Goal: Transaction & Acquisition: Purchase product/service

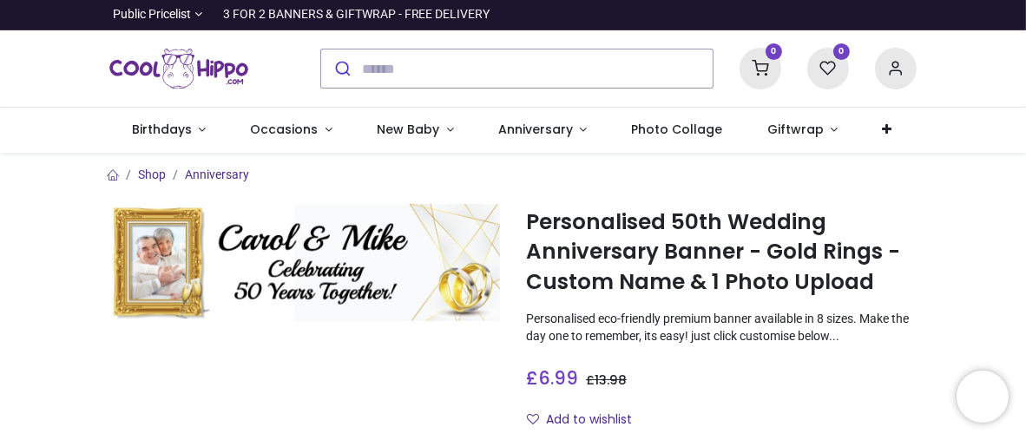
type input "**********"
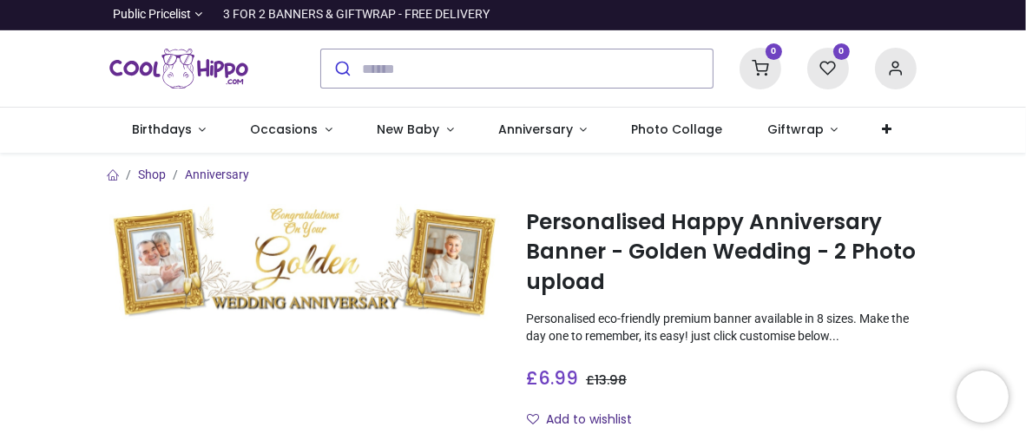
type input "**********"
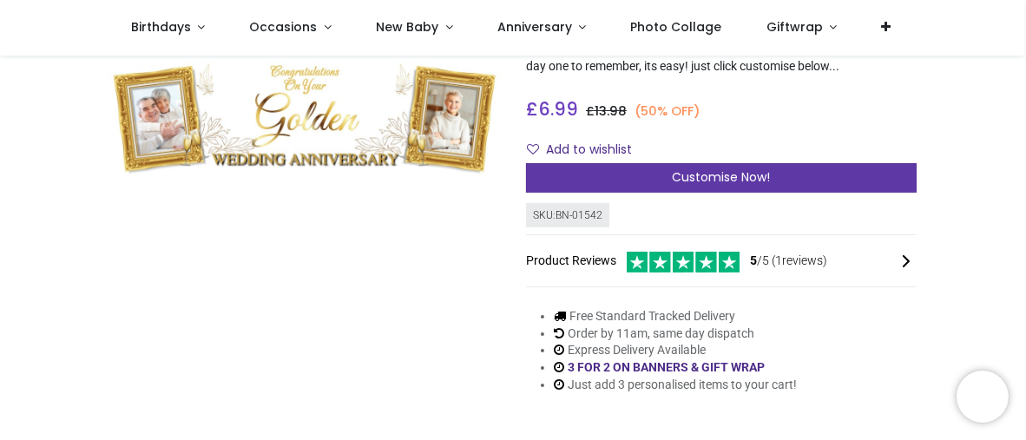
scroll to position [260, 0]
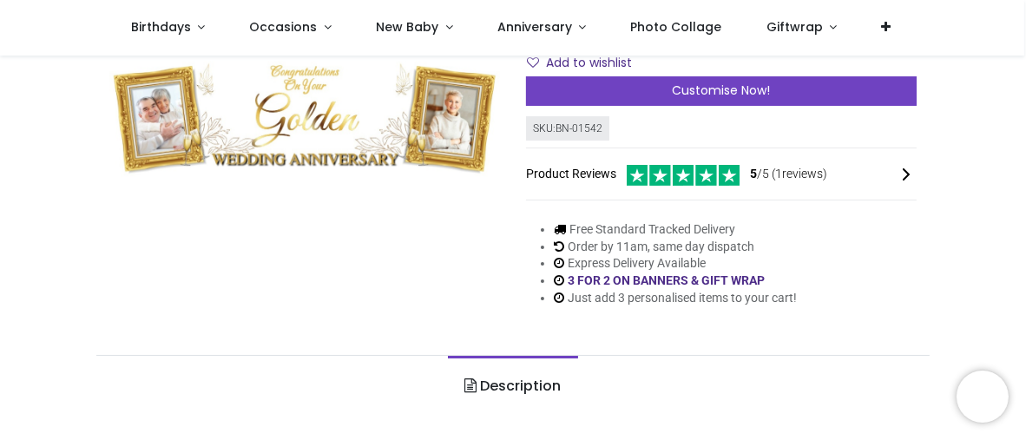
click at [793, 173] on span "5 /5 ( 1 reviews)" at bounding box center [788, 174] width 77 height 17
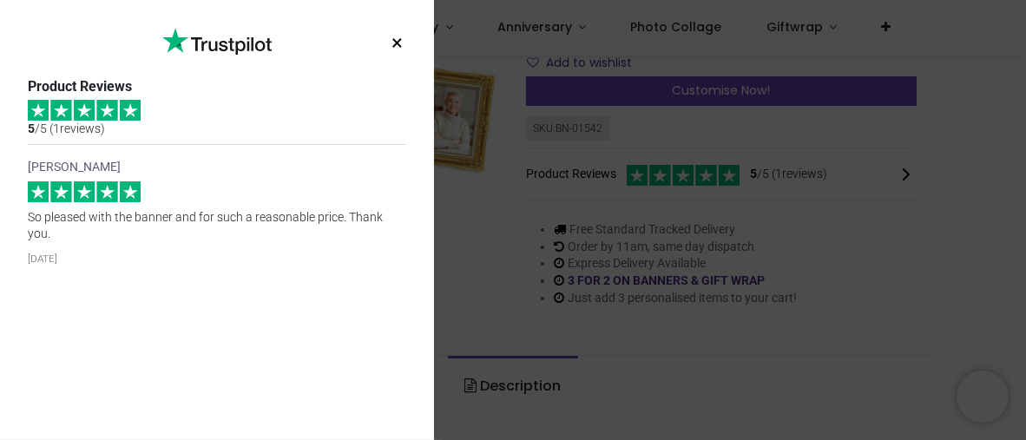
click at [408, 74] on div "× Trustpilot Product Reviews 5 /5 ( 1 reviews) Lindsay So pleased with the bann…" at bounding box center [217, 220] width 434 height 440
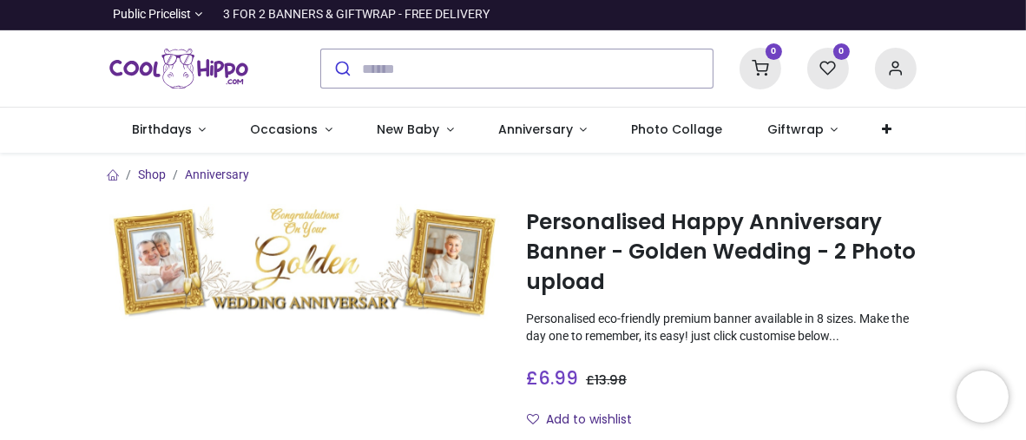
type input "**********"
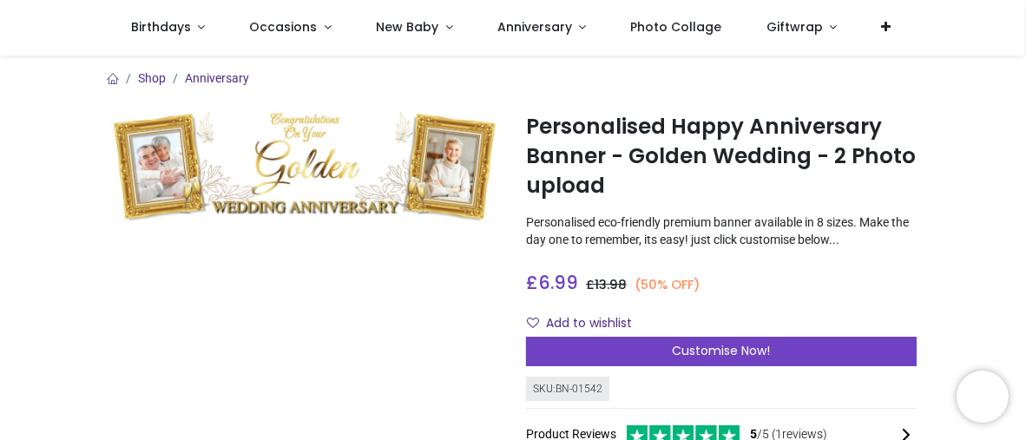
scroll to position [87, 0]
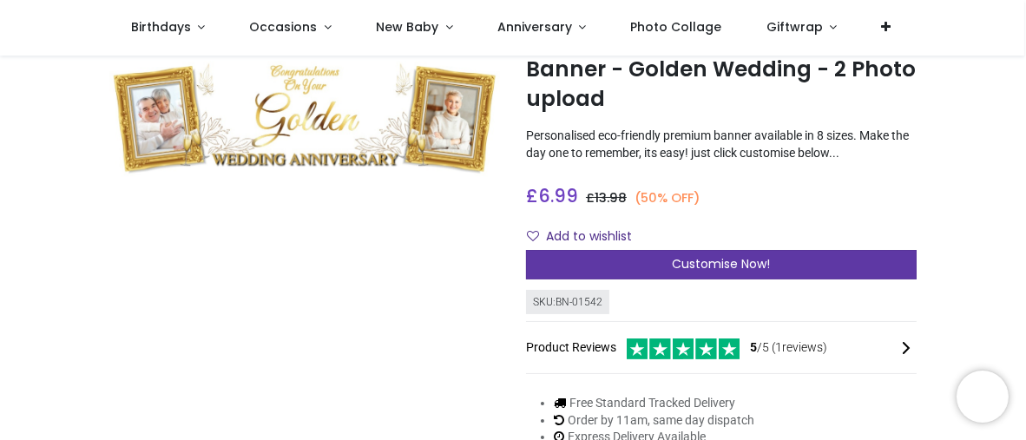
click at [714, 260] on span "Customise Now!" at bounding box center [722, 263] width 98 height 17
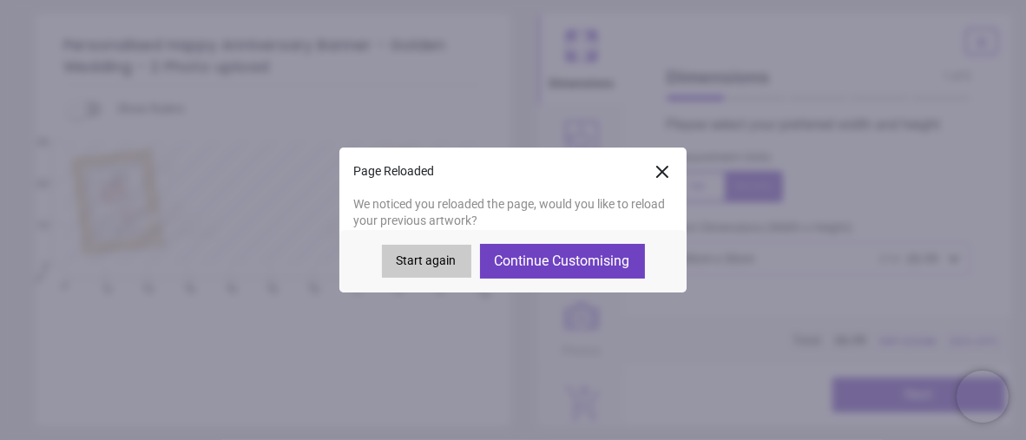
click at [535, 261] on button "Continue Customising" at bounding box center [562, 261] width 165 height 35
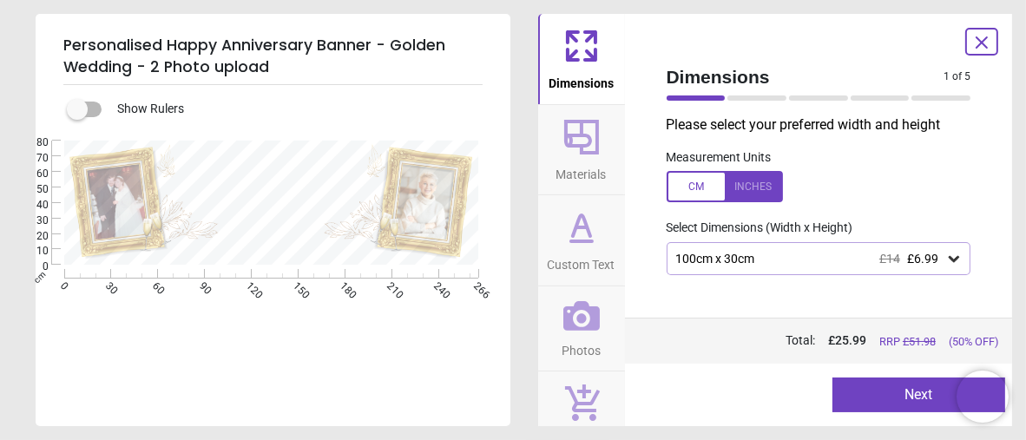
type textarea "**********"
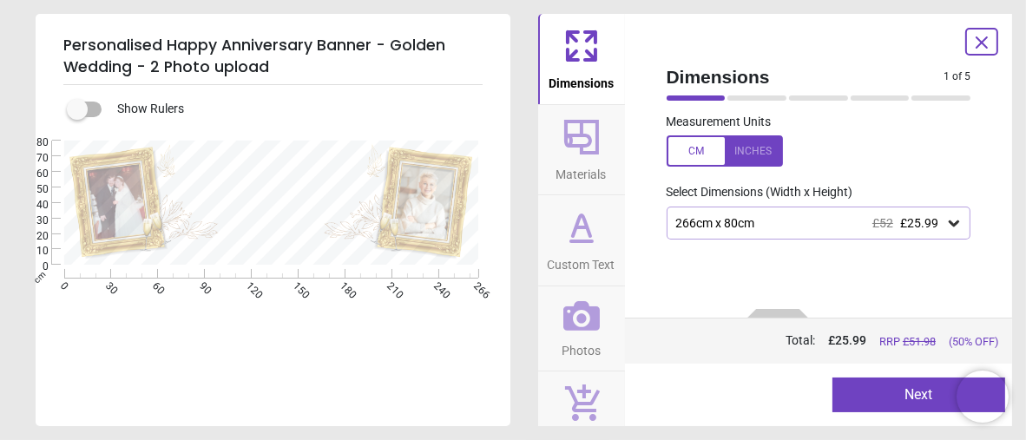
scroll to position [122, 0]
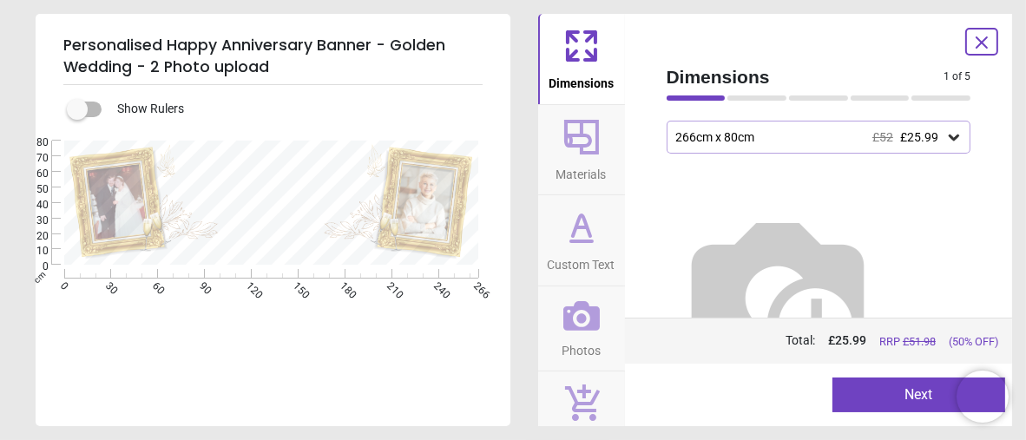
click at [576, 310] on icon at bounding box center [582, 316] width 36 height 30
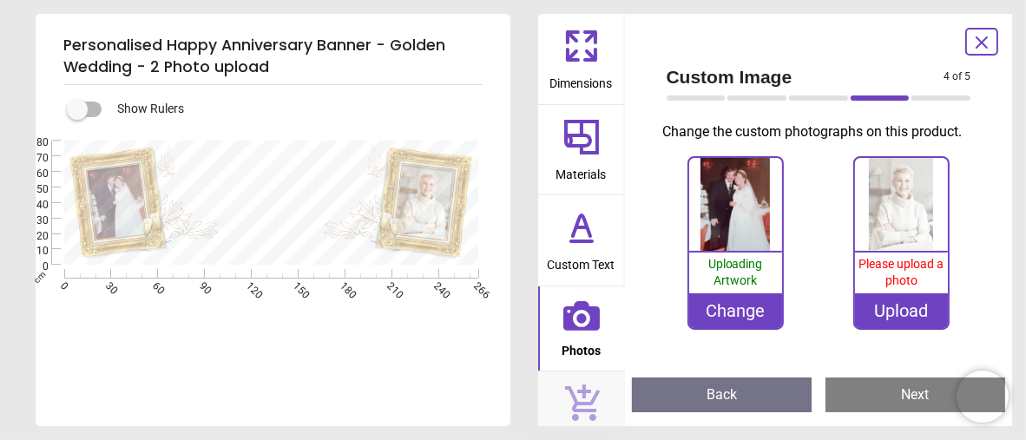
click at [880, 308] on div "Upload" at bounding box center [901, 310] width 93 height 35
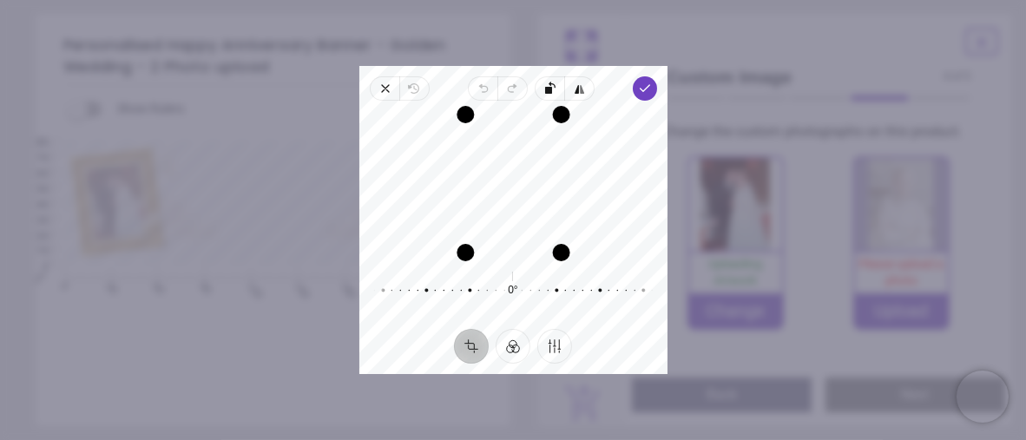
click at [465, 215] on div "Drag edge l" at bounding box center [465, 184] width 17 height 138
click at [577, 89] on icon "button" at bounding box center [577, 89] width 4 height 9
click at [575, 90] on icon "button" at bounding box center [577, 89] width 4 height 9
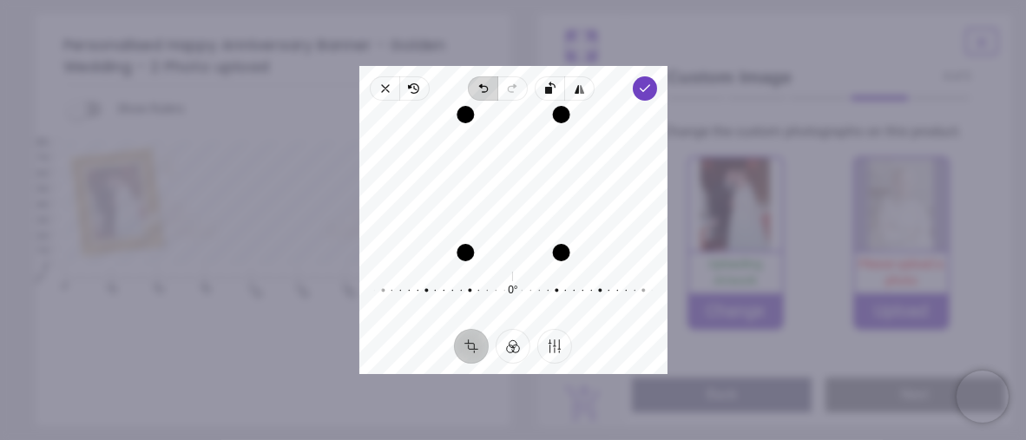
click at [482, 86] on icon "button" at bounding box center [480, 85] width 3 height 3
click at [511, 89] on icon "button" at bounding box center [510, 89] width 5 height 6
click at [580, 84] on icon "button" at bounding box center [578, 89] width 14 height 14
click at [482, 84] on icon "button" at bounding box center [480, 85] width 3 height 3
click at [379, 92] on icon "button" at bounding box center [386, 89] width 14 height 14
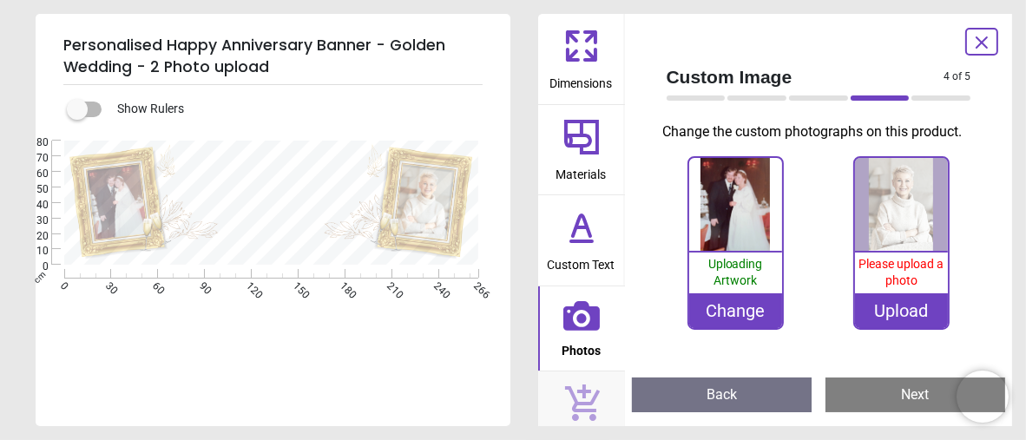
click at [887, 307] on div "Upload" at bounding box center [901, 310] width 93 height 35
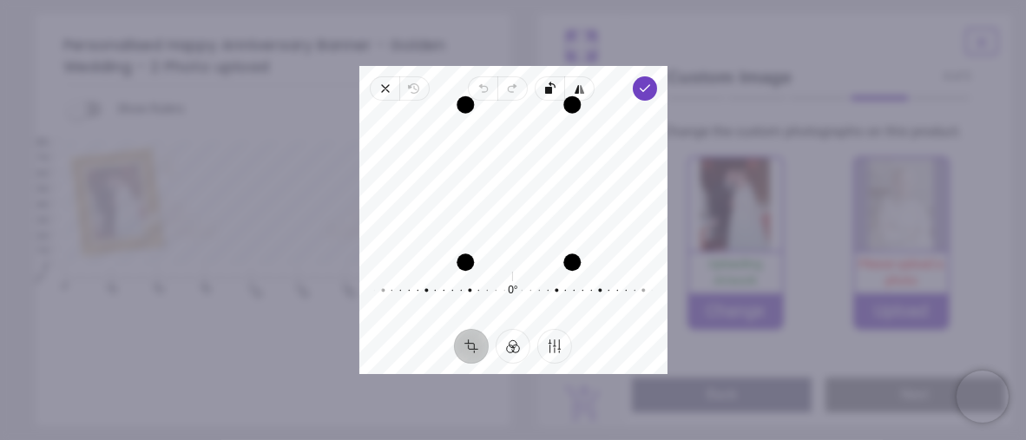
drag, startPoint x: 559, startPoint y: 208, endPoint x: 710, endPoint y: 241, distance: 154.8
click at [710, 266] on div "**********" at bounding box center [721, 328] width 391 height 125
click at [514, 183] on circle "button" at bounding box center [514, 184] width 6 height 6
drag, startPoint x: 464, startPoint y: 257, endPoint x: 325, endPoint y: 310, distance: 148.7
click at [526, 310] on div "**********" at bounding box center [721, 328] width 391 height 125
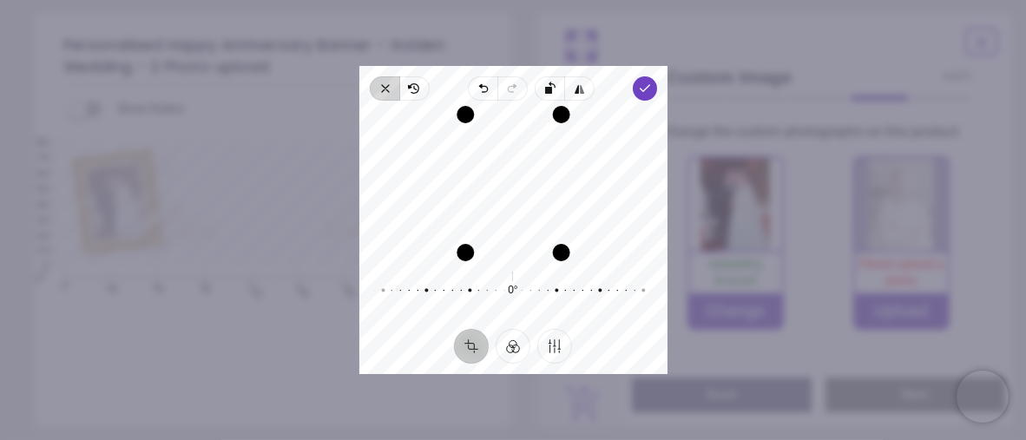
click at [380, 89] on icon "button" at bounding box center [386, 89] width 14 height 14
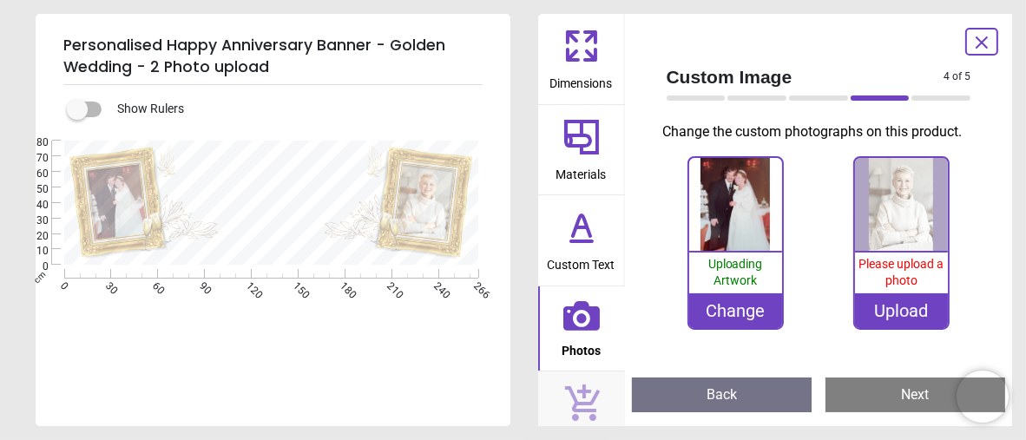
click at [913, 304] on div "Upload" at bounding box center [901, 310] width 93 height 35
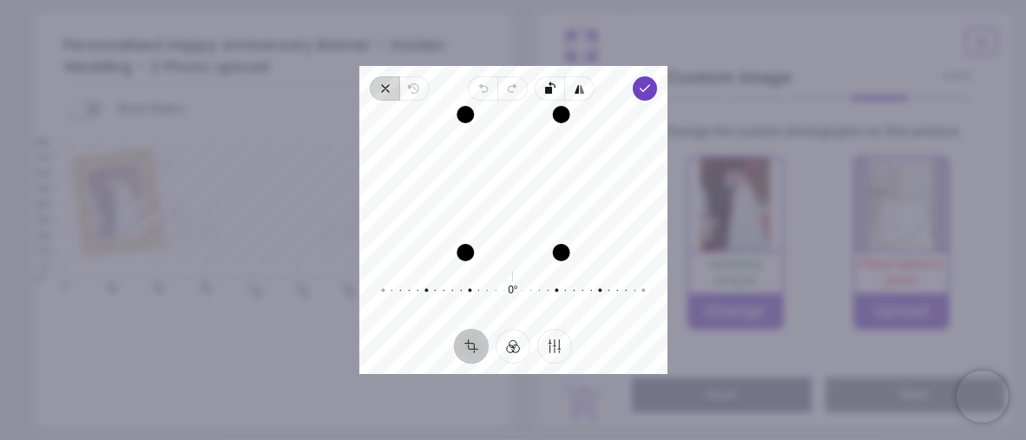
click at [386, 91] on icon "button" at bounding box center [386, 89] width 14 height 14
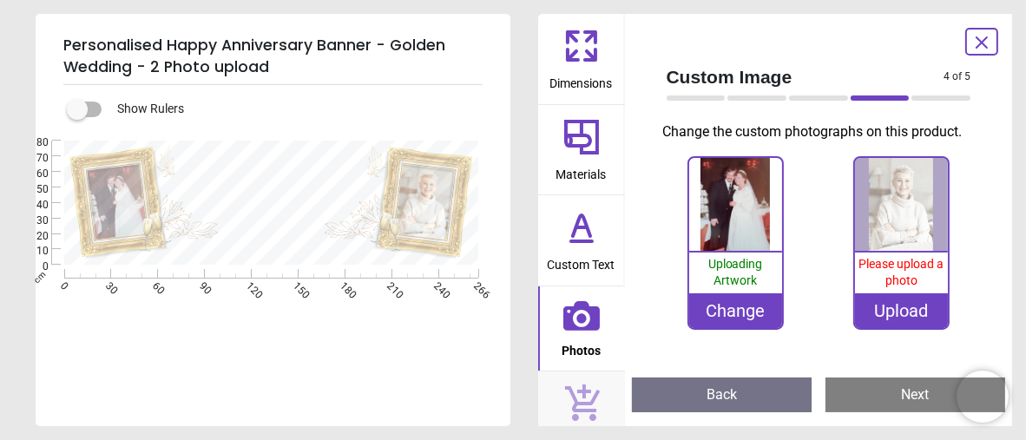
click at [916, 395] on button "Next" at bounding box center [916, 395] width 180 height 35
click at [810, 99] on div at bounding box center [818, 98] width 59 height 5
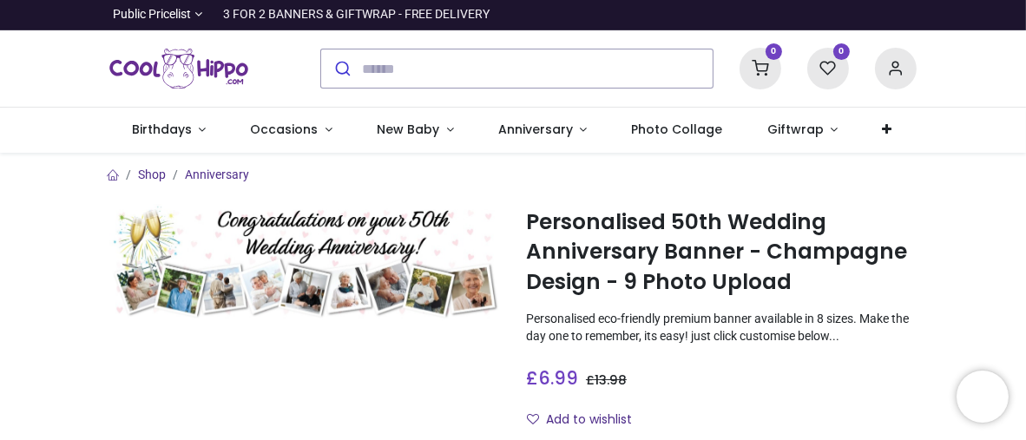
type input "**********"
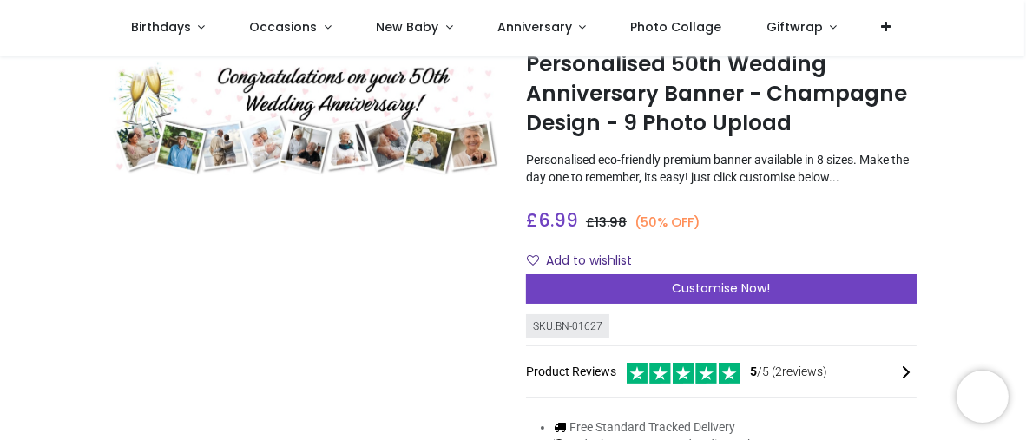
scroll to position [87, 0]
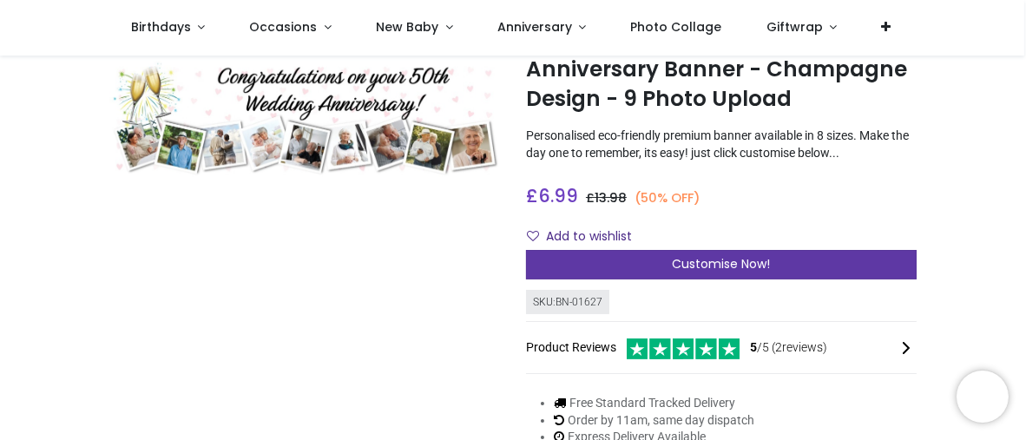
click at [690, 267] on span "Customise Now!" at bounding box center [722, 263] width 98 height 17
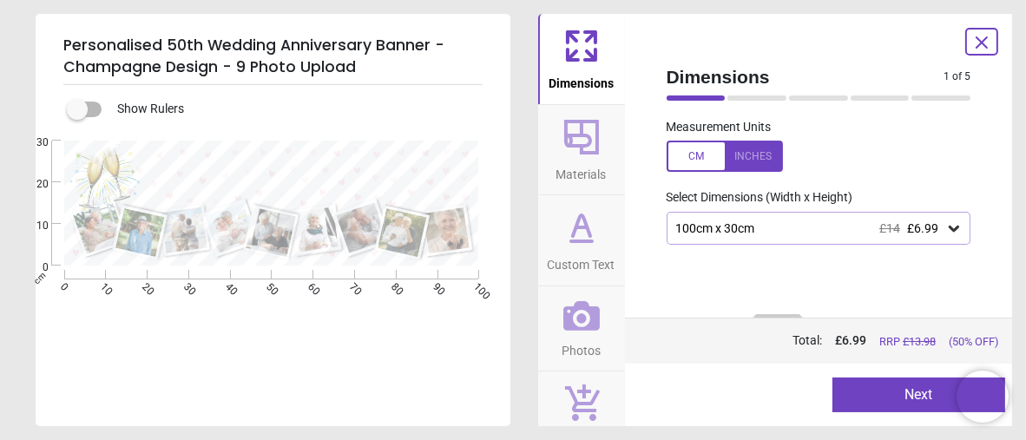
scroll to position [0, 0]
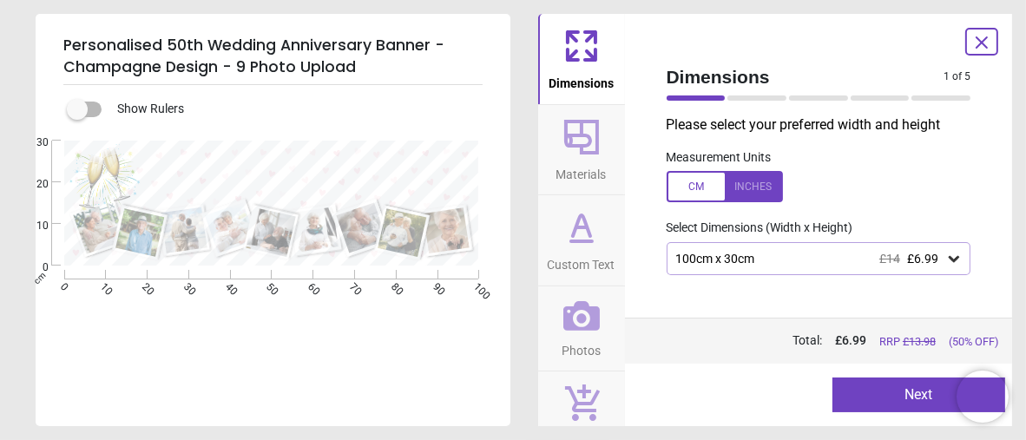
click at [809, 266] on div "100cm x 30cm £14 £6.99" at bounding box center [811, 259] width 272 height 15
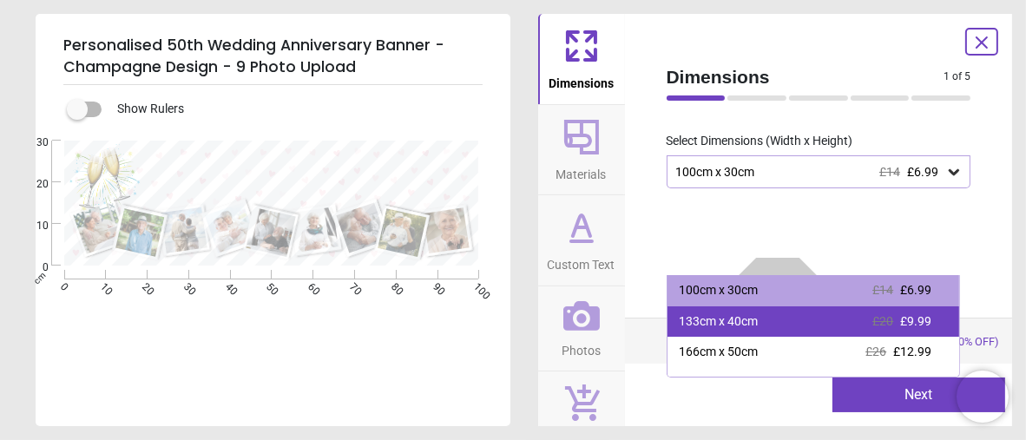
scroll to position [87, 0]
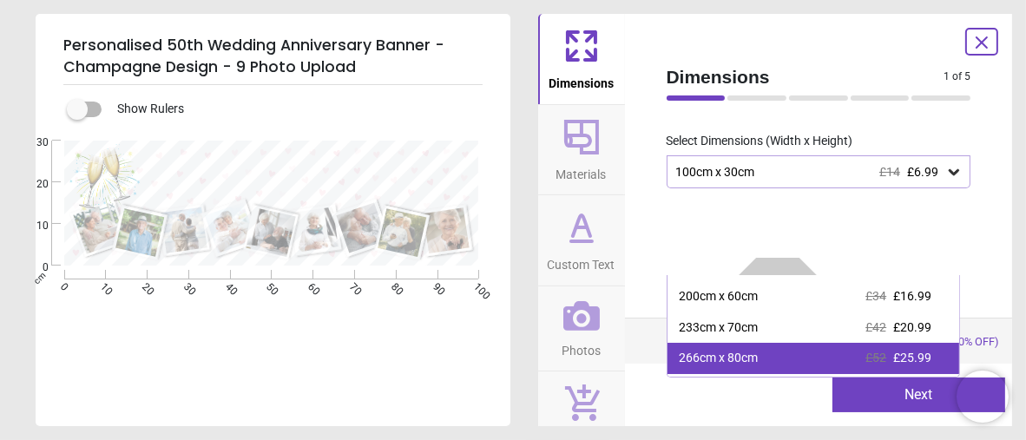
click at [751, 357] on div "266cm x 80cm" at bounding box center [719, 358] width 79 height 17
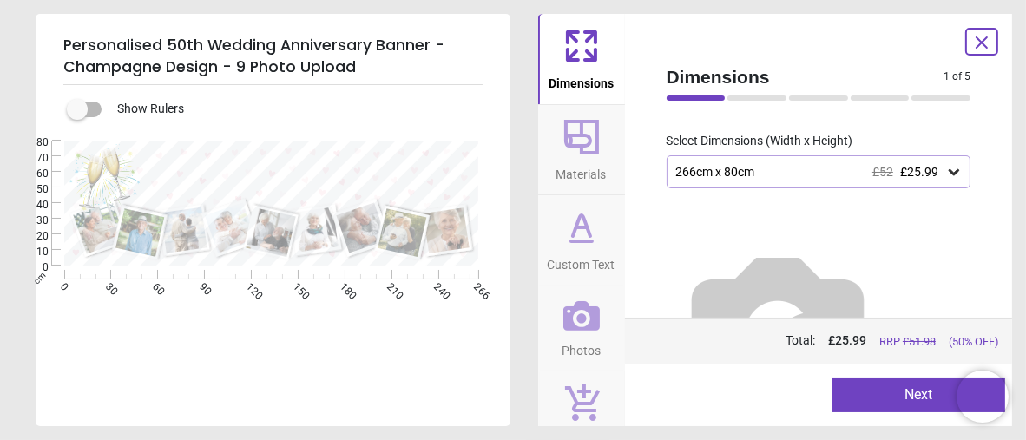
click at [581, 137] on icon at bounding box center [582, 137] width 42 height 42
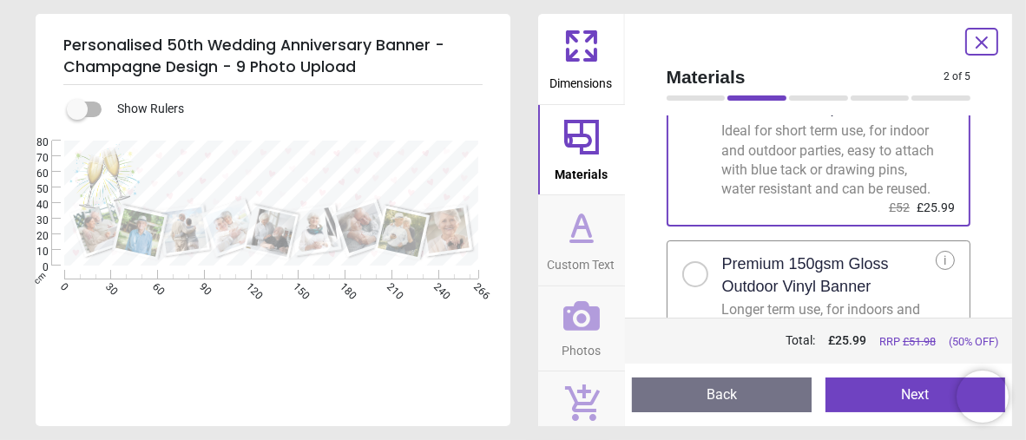
scroll to position [174, 0]
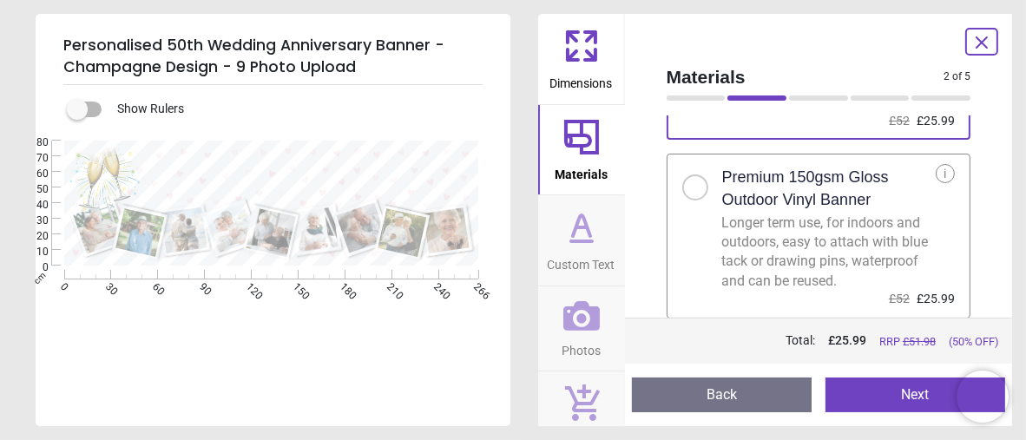
click at [697, 201] on div at bounding box center [695, 188] width 26 height 26
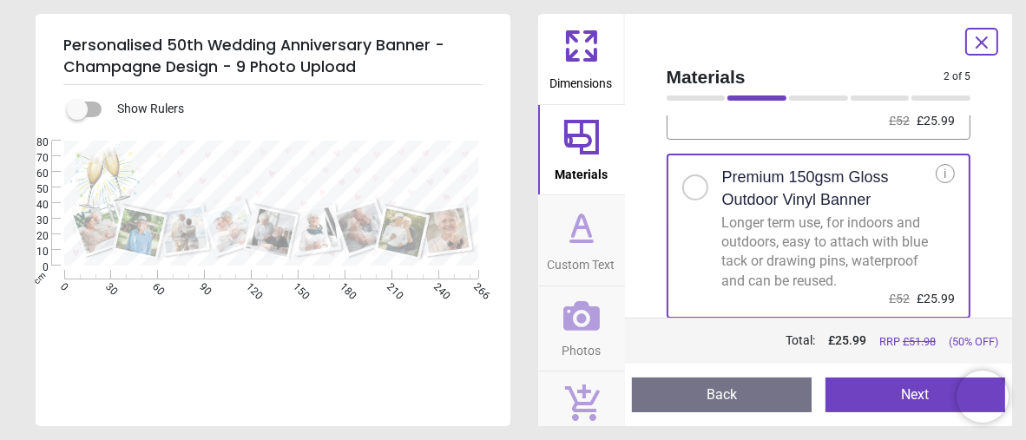
scroll to position [191, 0]
click at [583, 243] on icon at bounding box center [582, 228] width 42 height 42
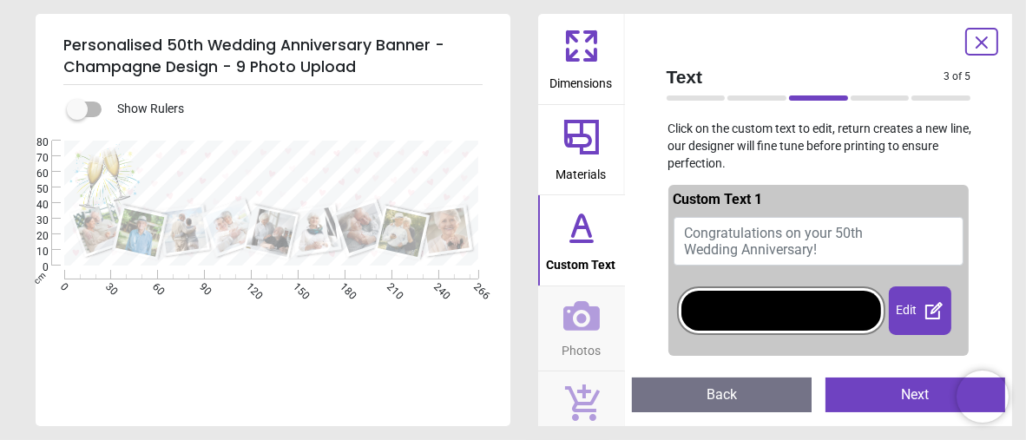
click at [774, 320] on div at bounding box center [782, 311] width 200 height 40
click at [792, 234] on span "Congratulations on your 50th Wedding Anniversary!" at bounding box center [774, 241] width 179 height 33
click at [834, 234] on span "Congratulations on your 50th Wedding Anniversary!" at bounding box center [774, 241] width 179 height 33
click at [838, 234] on span "Congratulations on your 50th Wedding Anniversary!" at bounding box center [774, 241] width 179 height 33
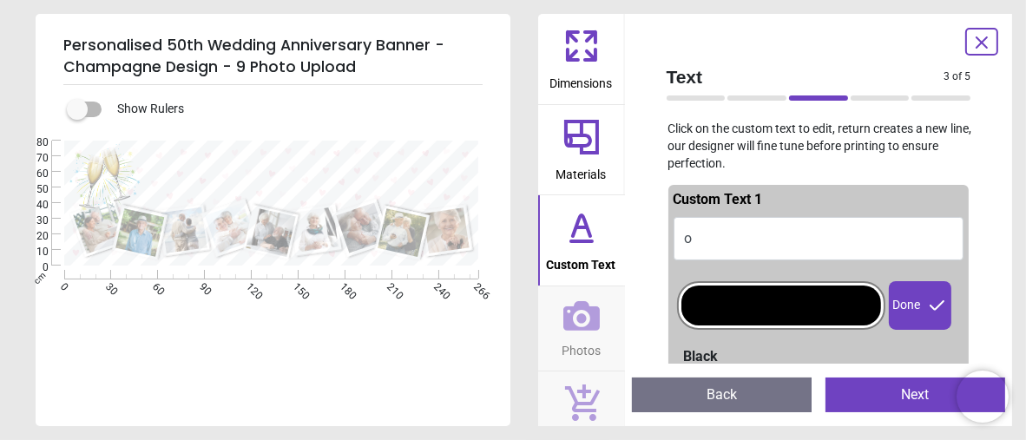
type textarea "*"
click at [767, 310] on div at bounding box center [782, 306] width 200 height 40
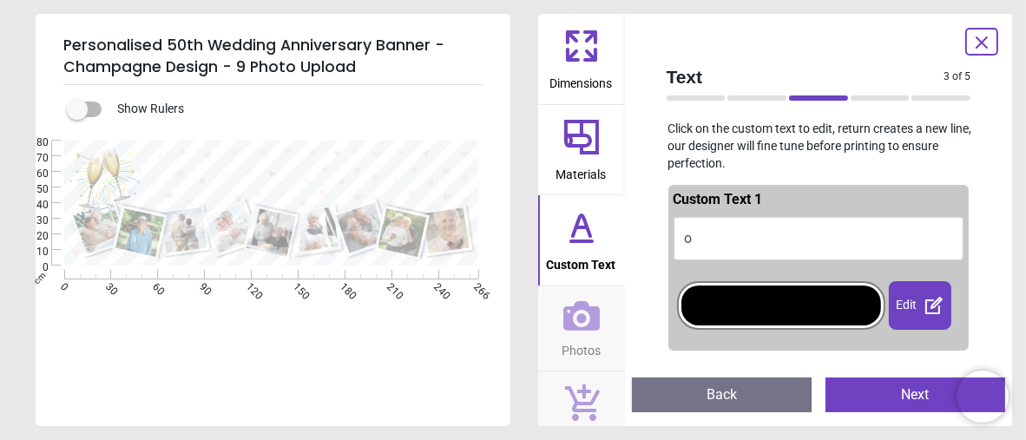
click at [590, 139] on icon at bounding box center [581, 137] width 35 height 35
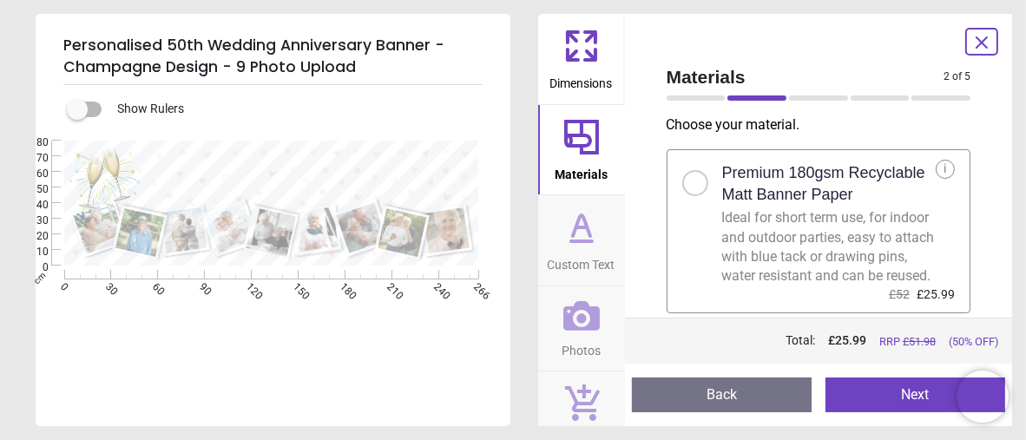
click at [589, 239] on icon at bounding box center [582, 228] width 42 height 42
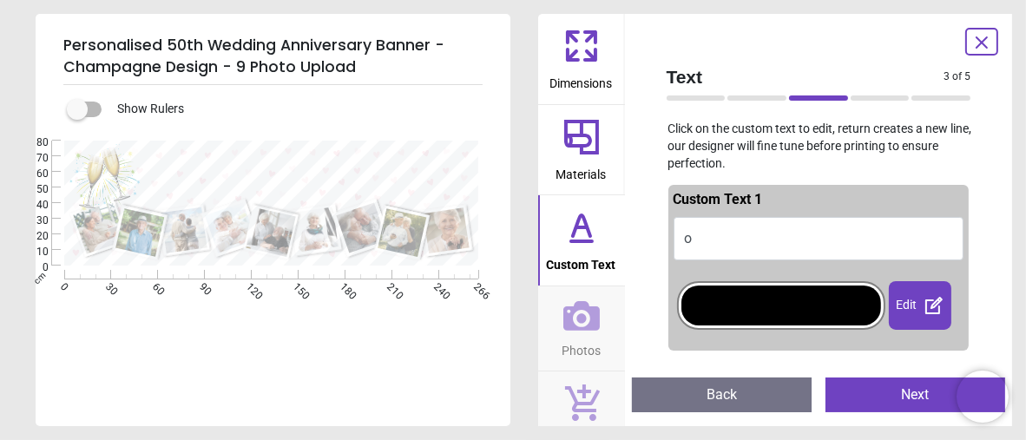
click at [714, 234] on button "o" at bounding box center [819, 238] width 291 height 43
click at [907, 305] on div "Edit" at bounding box center [920, 305] width 63 height 49
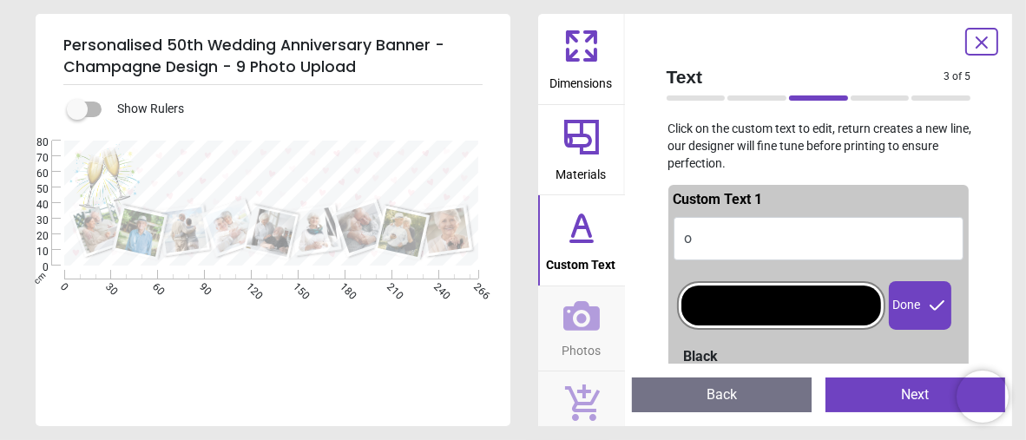
click at [416, 333] on div "e *" at bounding box center [271, 361] width 471 height 440
click at [976, 37] on icon at bounding box center [982, 42] width 21 height 21
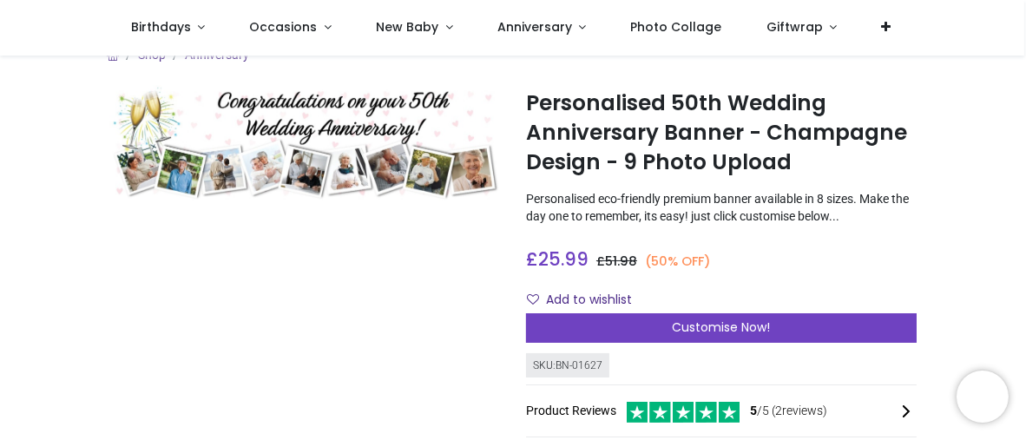
scroll to position [0, 0]
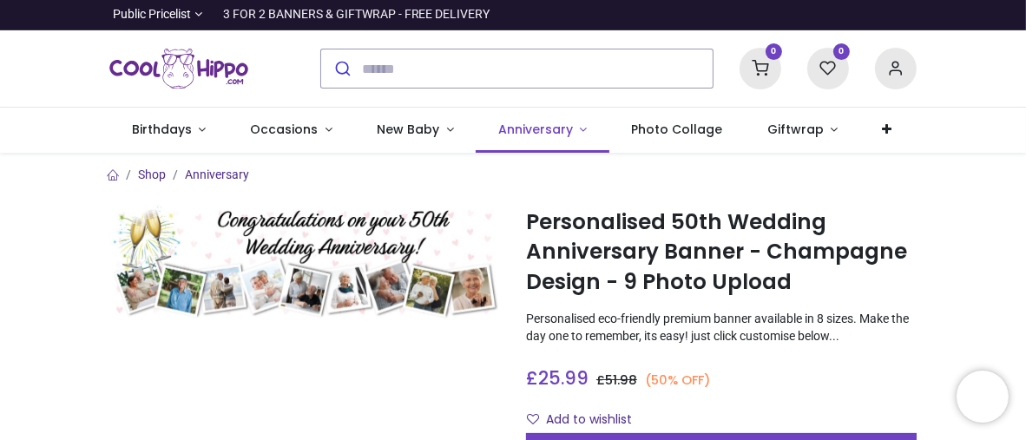
click at [521, 127] on span "Anniversary" at bounding box center [535, 129] width 75 height 17
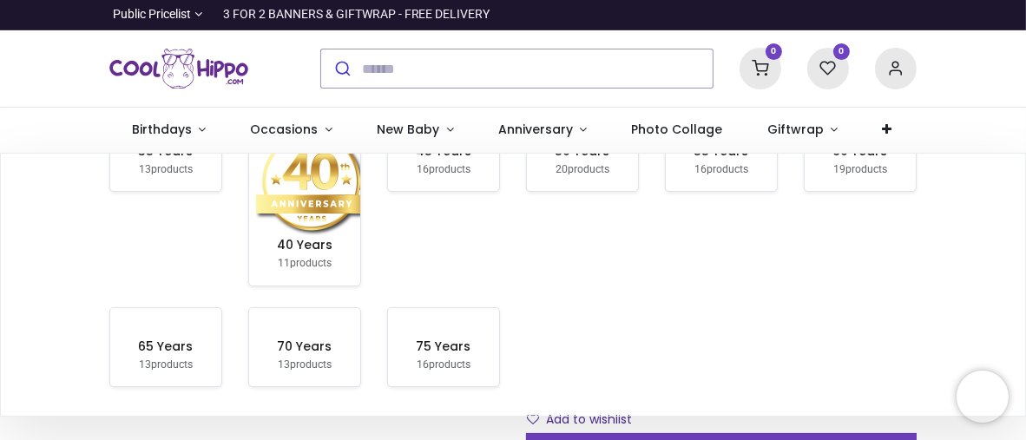
scroll to position [260, 0]
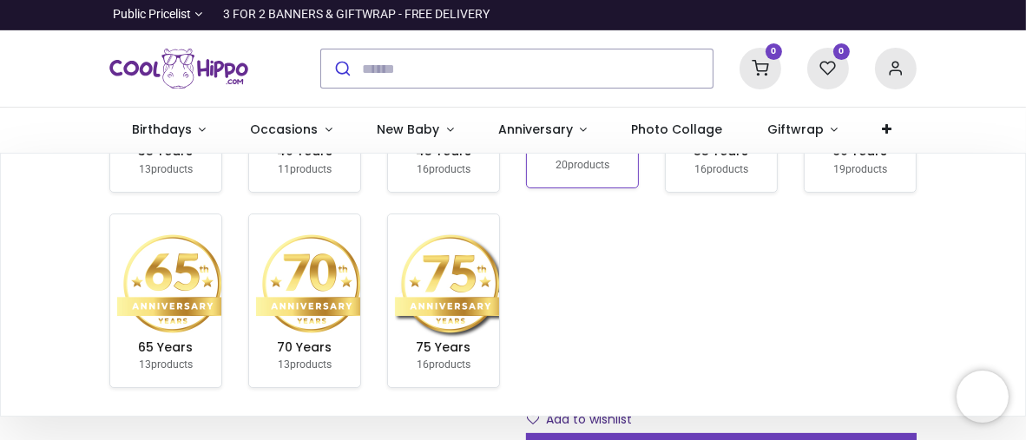
click at [570, 139] on img at bounding box center [589, 83] width 111 height 111
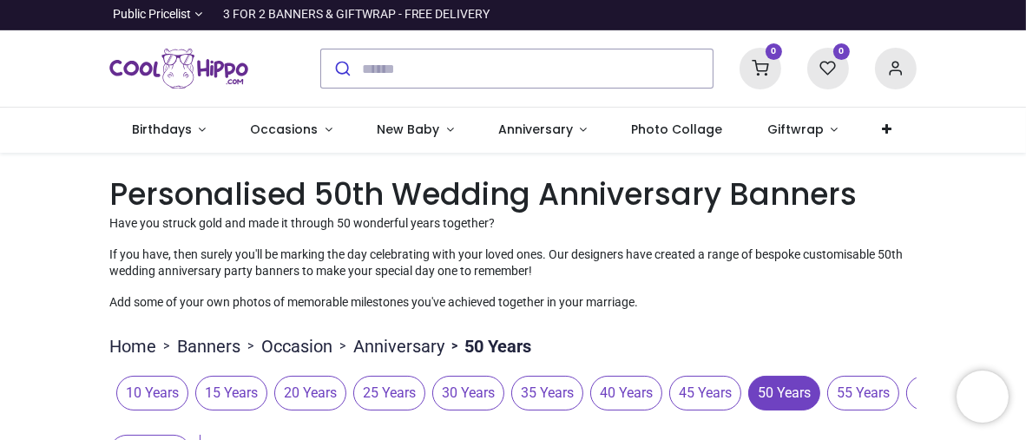
type input "**********"
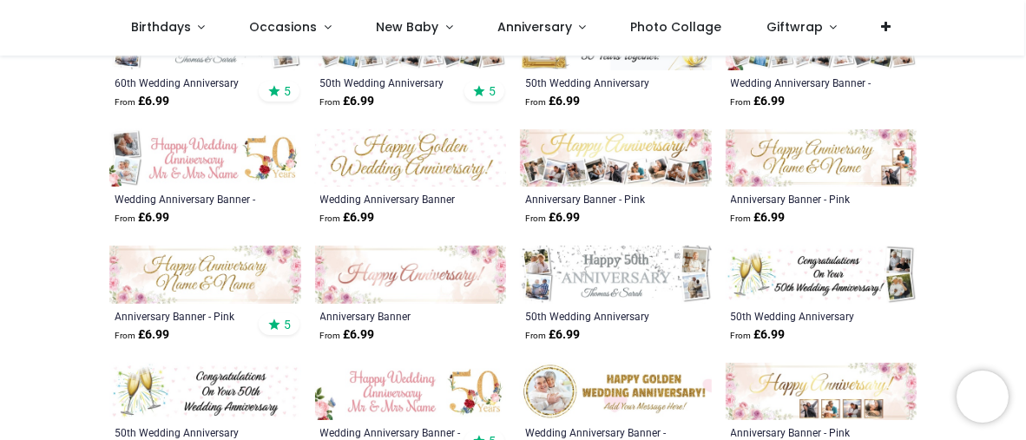
scroll to position [608, 0]
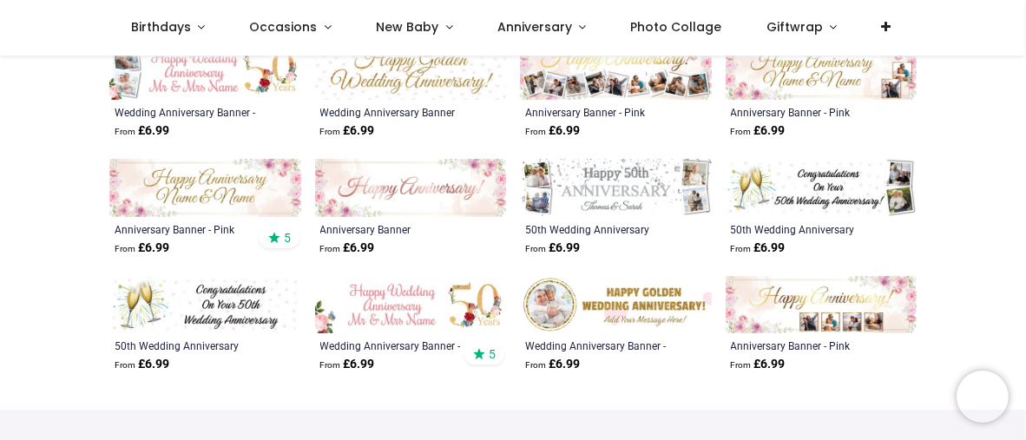
drag, startPoint x: 267, startPoint y: 306, endPoint x: 278, endPoint y: 378, distance: 72.1
drag, startPoint x: 278, startPoint y: 378, endPoint x: 439, endPoint y: 391, distance: 162.0
click at [439, 391] on div "Anniversary Banner - Golden Wedding From £ 6.99 5 50th Wedding Anniversary Bann…" at bounding box center [404, 100] width 206 height 583
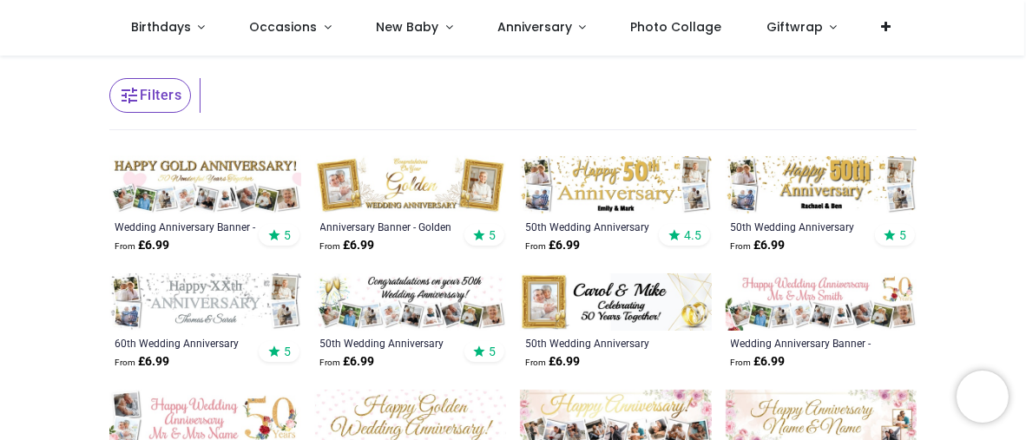
scroll to position [260, 0]
click at [480, 238] on icon at bounding box center [479, 234] width 11 height 11
click at [478, 234] on icon at bounding box center [479, 234] width 11 height 11
click at [434, 181] on img at bounding box center [411, 184] width 192 height 57
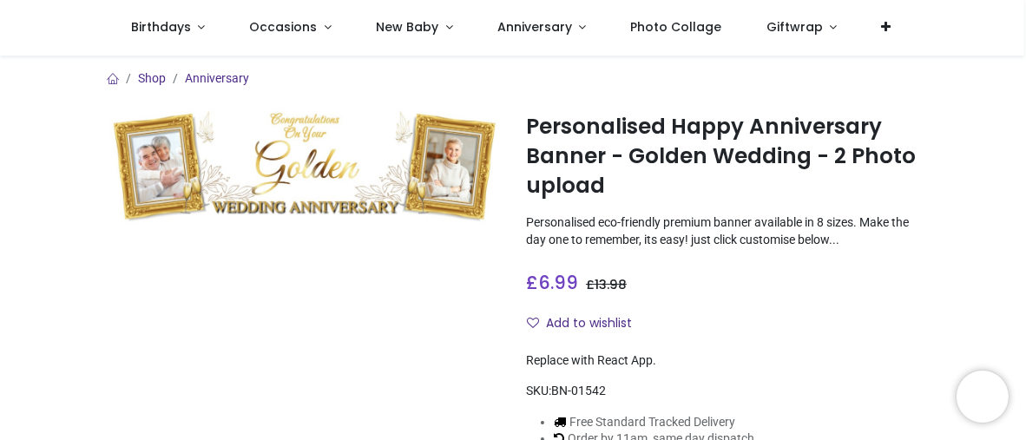
type input "**********"
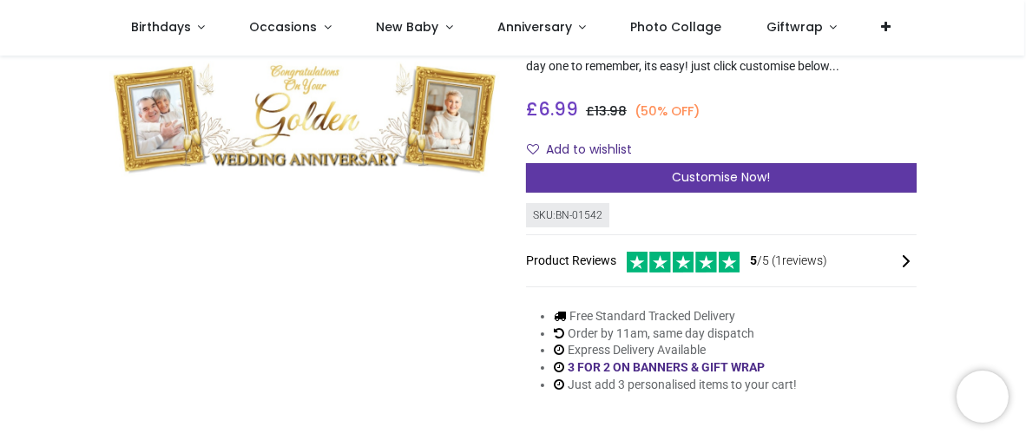
click at [707, 175] on span "Customise Now!" at bounding box center [722, 176] width 98 height 17
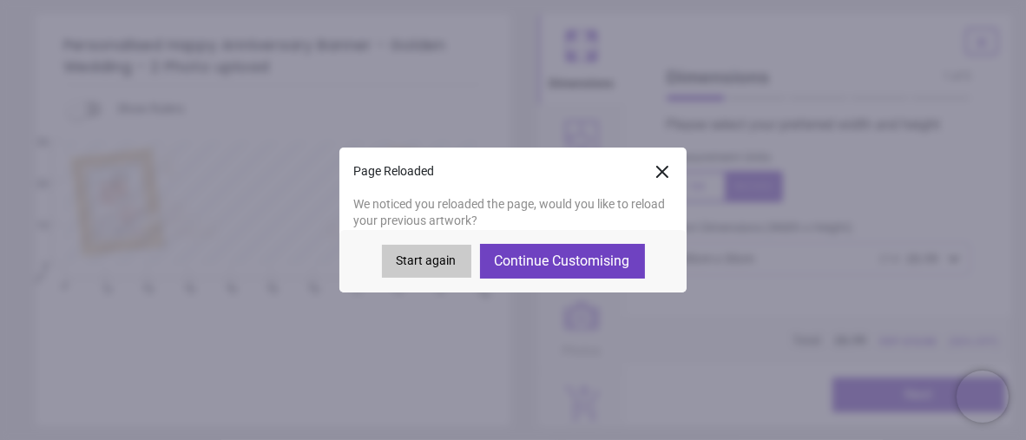
click at [560, 260] on button "Continue Customising" at bounding box center [562, 261] width 165 height 35
type textarea "**********"
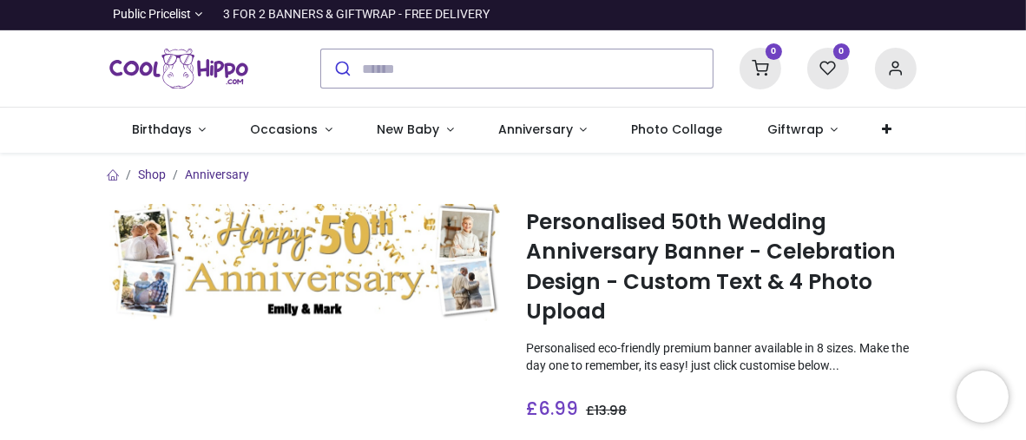
type input "**********"
click at [329, 267] on img at bounding box center [304, 262] width 391 height 117
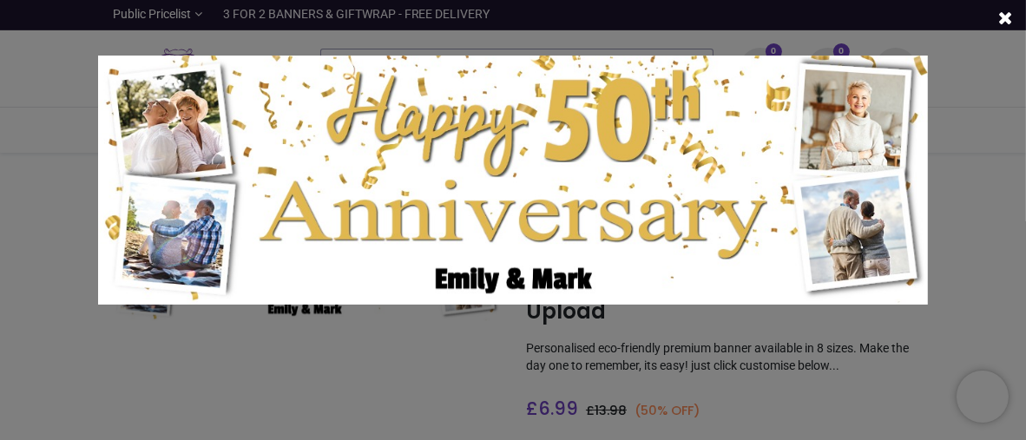
click at [982, 148] on div at bounding box center [513, 220] width 1026 height 440
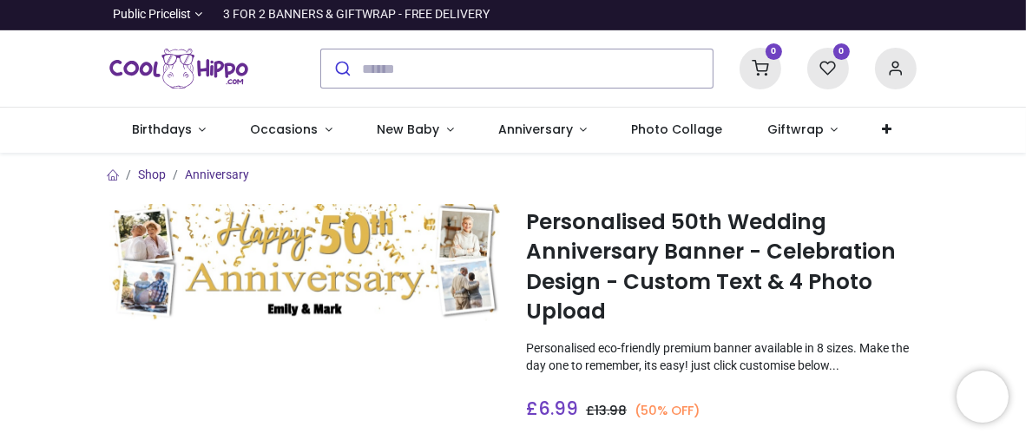
click at [351, 250] on img at bounding box center [304, 262] width 391 height 117
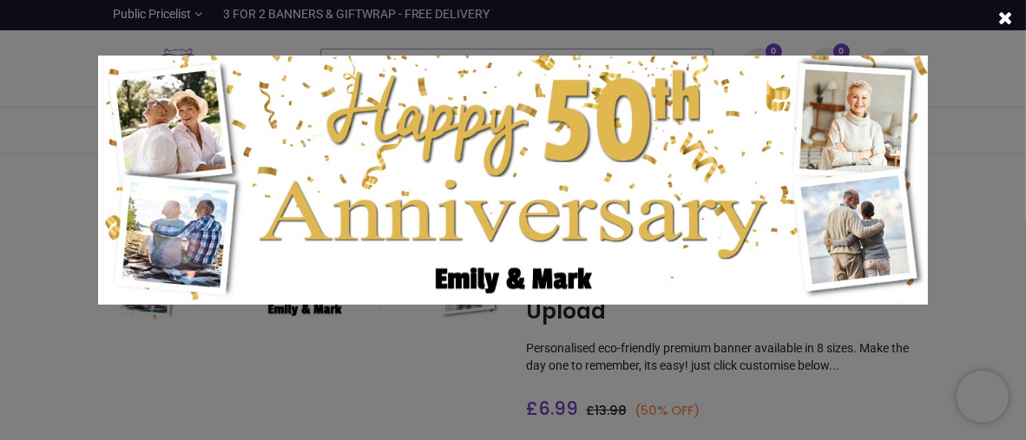
click at [989, 58] on div at bounding box center [513, 220] width 1026 height 440
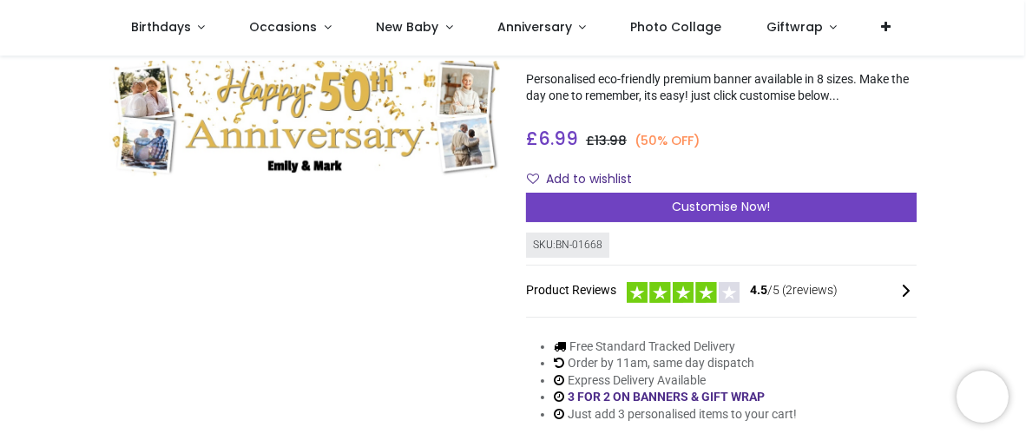
scroll to position [260, 0]
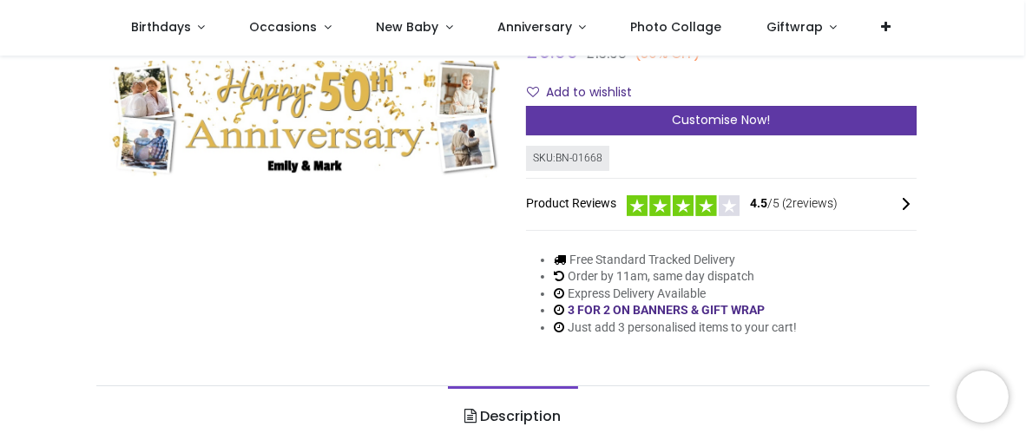
click at [722, 125] on span "Customise Now!" at bounding box center [722, 119] width 98 height 17
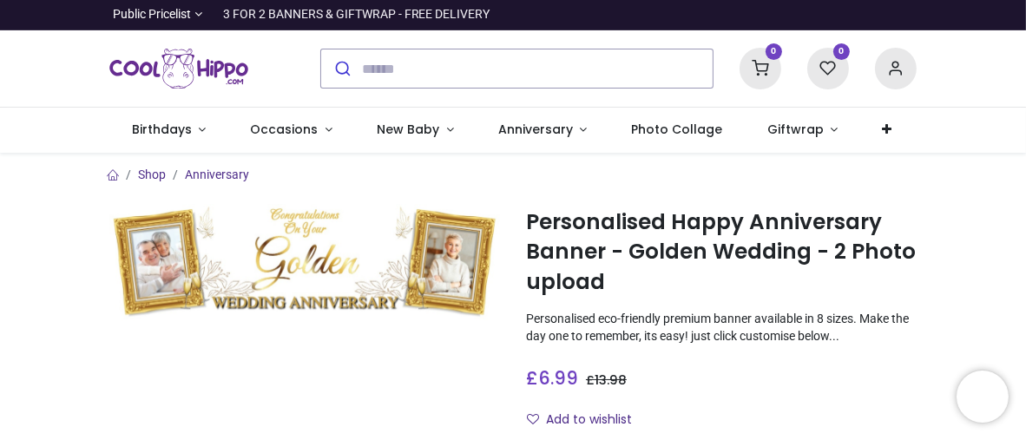
type input "**********"
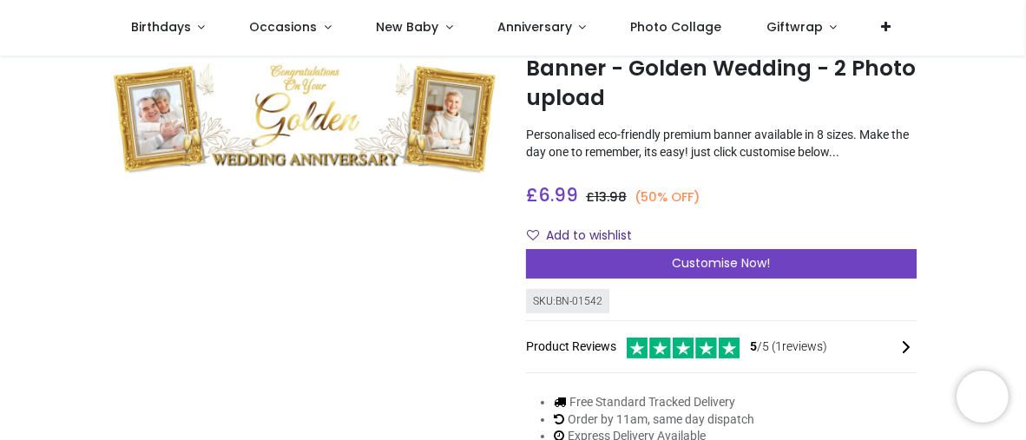
scroll to position [174, 0]
